Goal: Navigation & Orientation: Find specific page/section

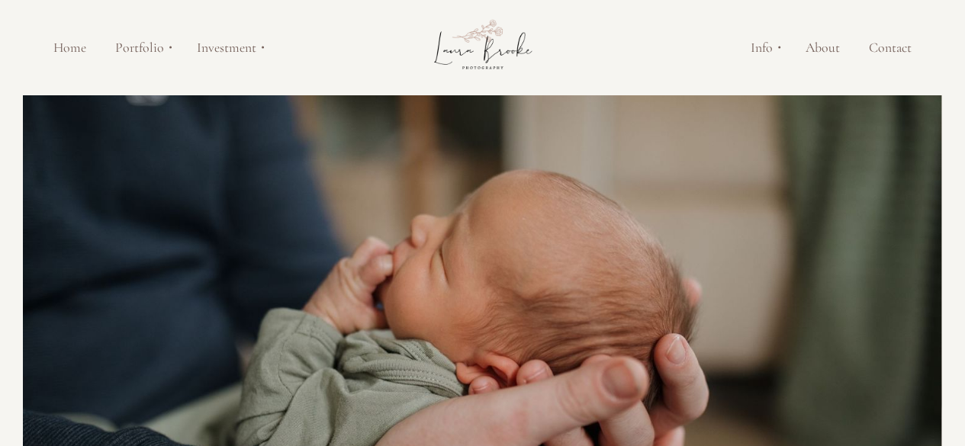
click at [897, 41] on link "Contact" at bounding box center [891, 48] width 72 height 18
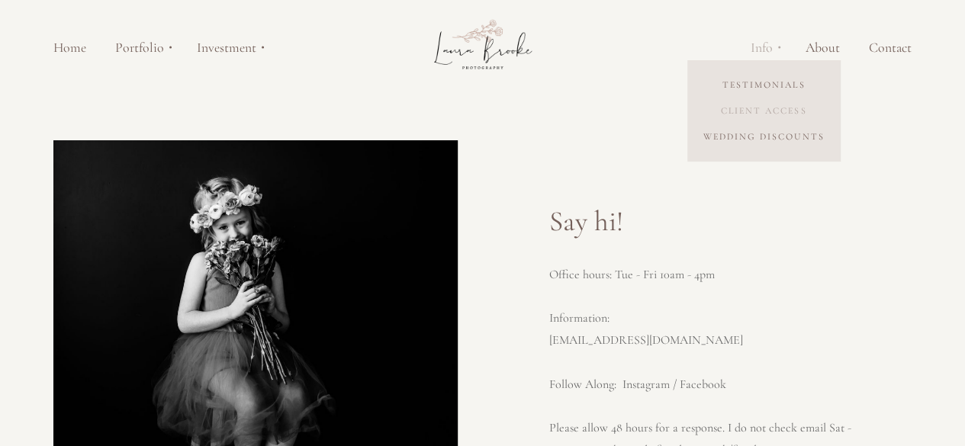
click at [768, 106] on link "Client Access" at bounding box center [764, 111] width 153 height 26
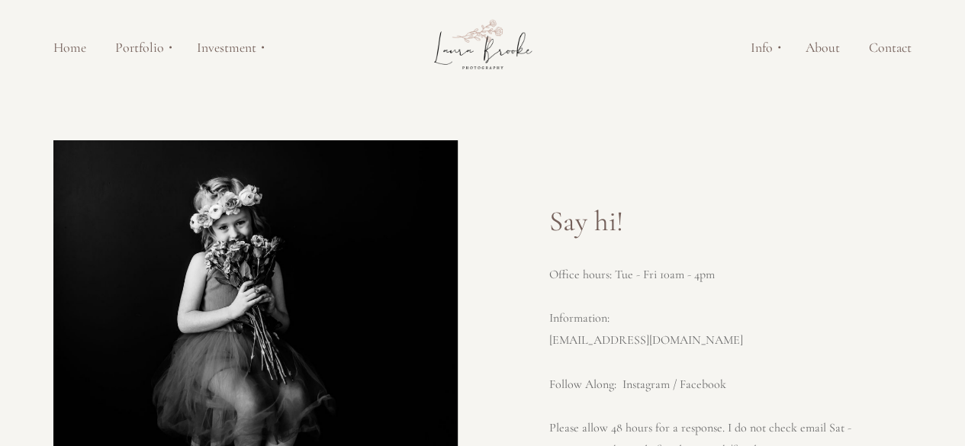
click at [816, 39] on link "About" at bounding box center [822, 48] width 63 height 18
